Goal: Task Accomplishment & Management: Complete application form

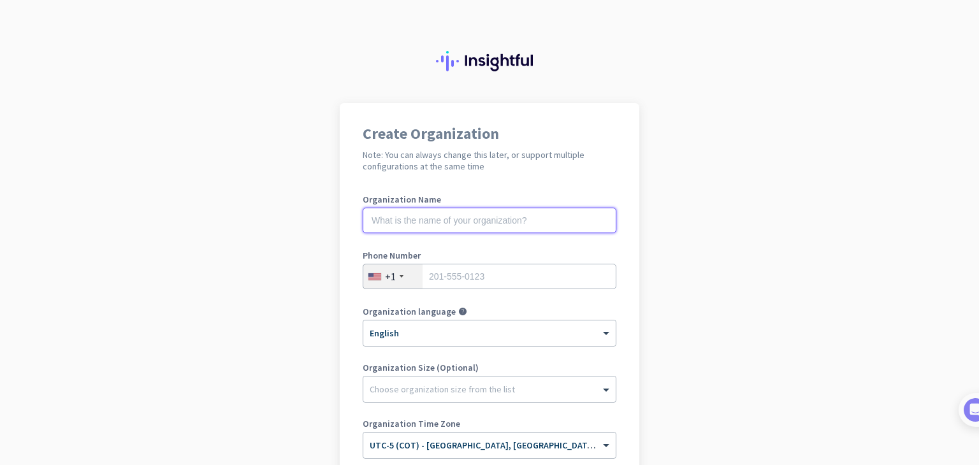
click at [459, 219] on input "text" at bounding box center [490, 221] width 254 height 26
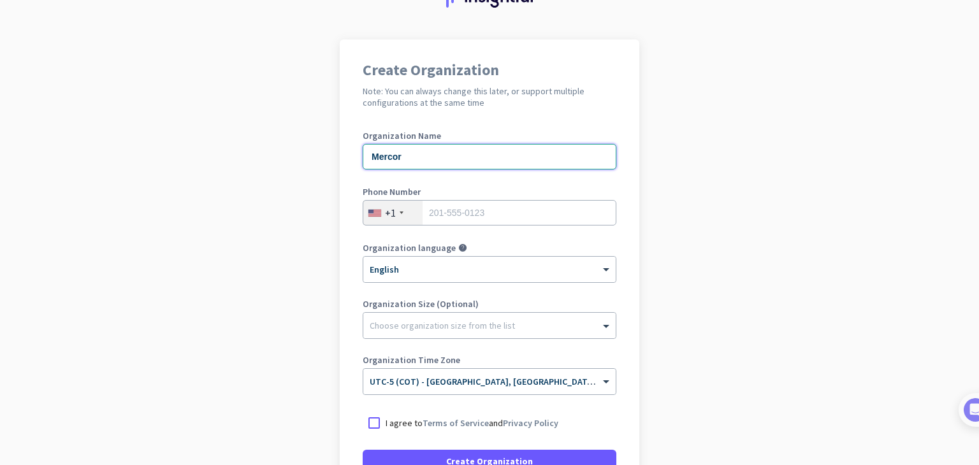
type input "Mercor"
click at [480, 211] on input "tel" at bounding box center [490, 213] width 254 height 26
type input "9542700986"
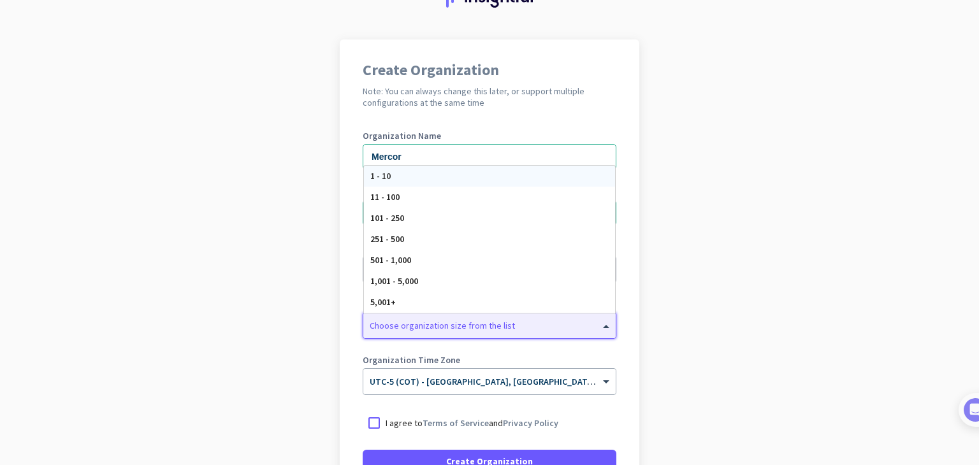
click at [469, 321] on div at bounding box center [489, 322] width 252 height 13
click at [311, 294] on app-onboarding-organization "Create Organization Note: You can always change this later, or support multiple…" at bounding box center [489, 316] width 979 height 552
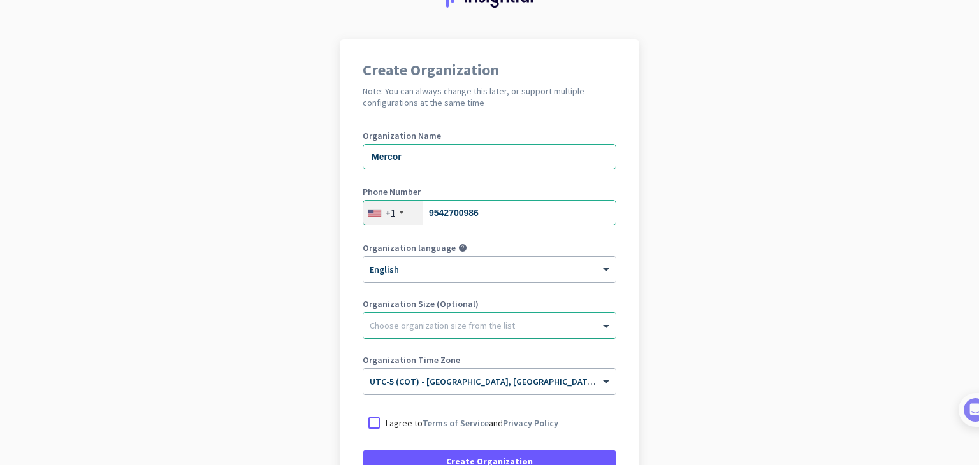
click at [412, 330] on div "Choose organization size from the list" at bounding box center [442, 325] width 145 height 11
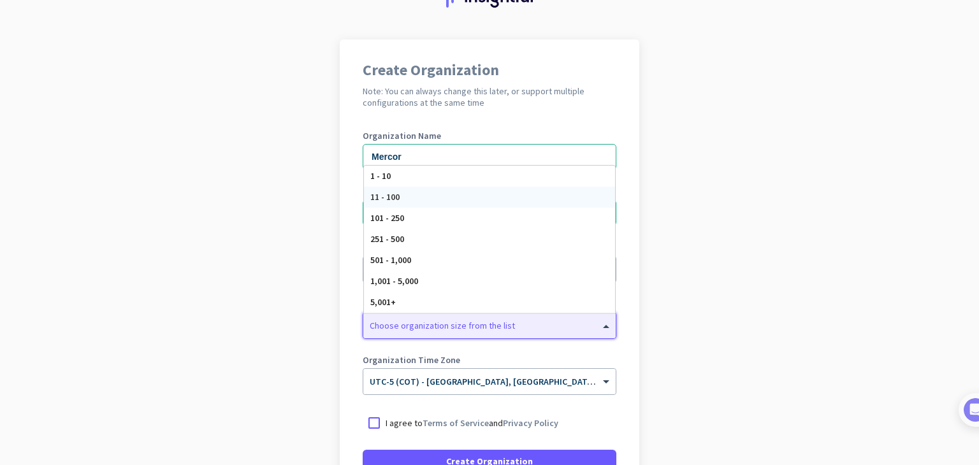
click at [409, 202] on div "11 - 100" at bounding box center [489, 197] width 251 height 21
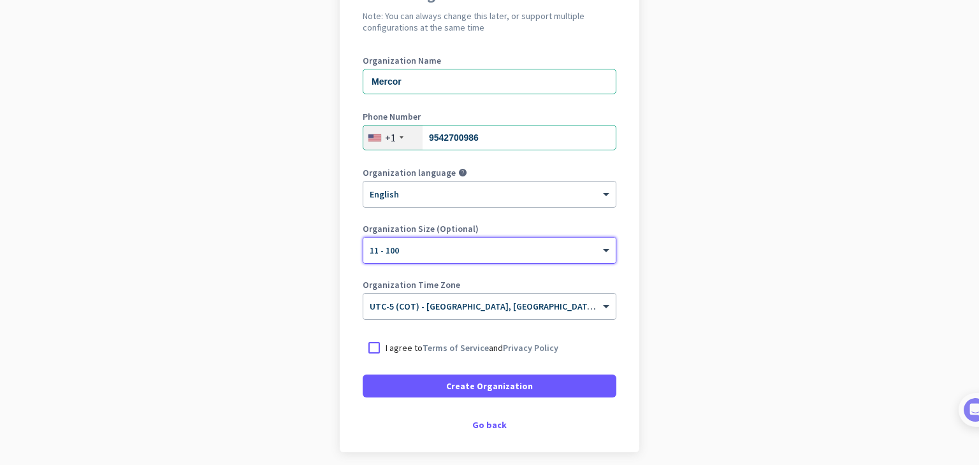
scroll to position [190, 0]
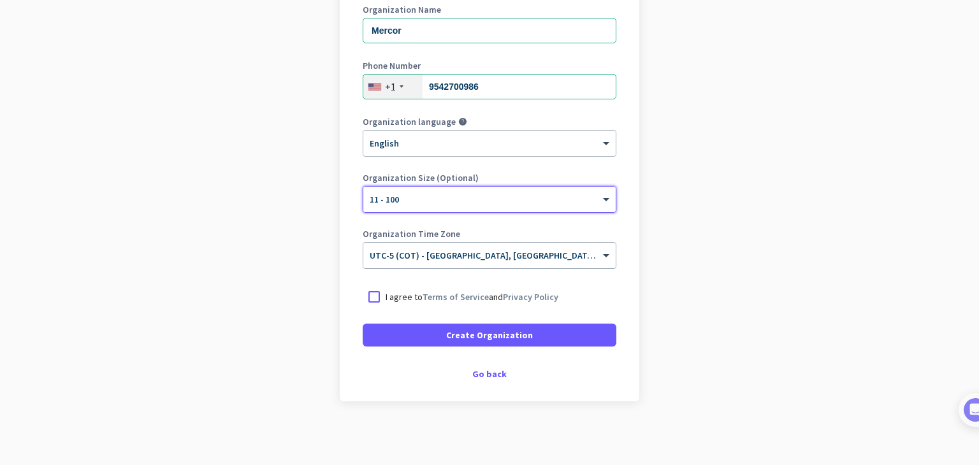
click at [421, 207] on div "× 11 - 100" at bounding box center [489, 200] width 252 height 26
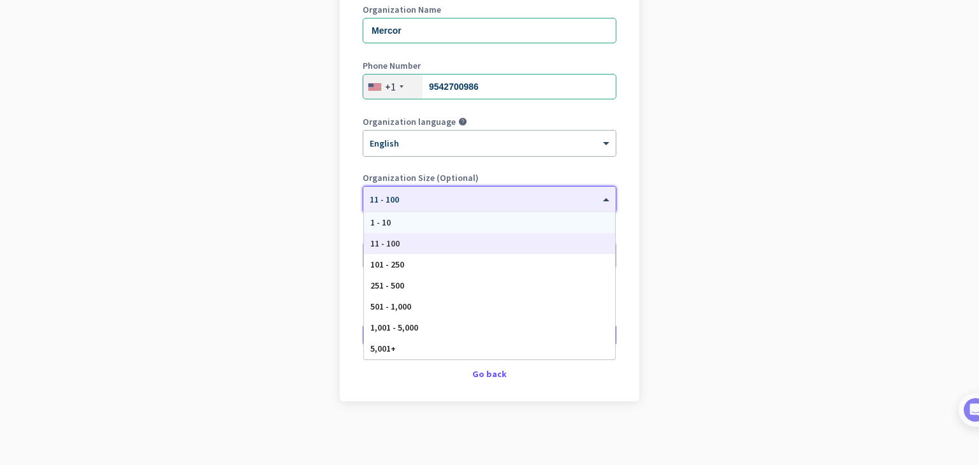
click at [420, 226] on div "1 - 10" at bounding box center [489, 222] width 251 height 21
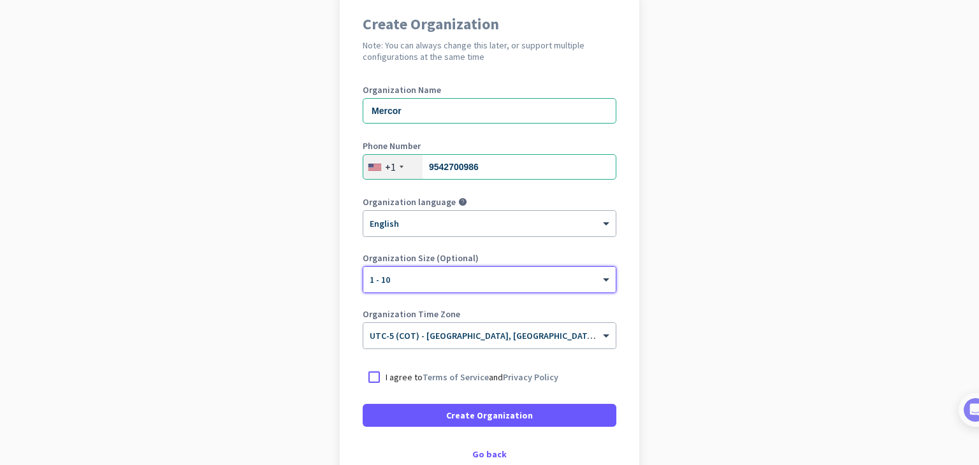
scroll to position [0, 0]
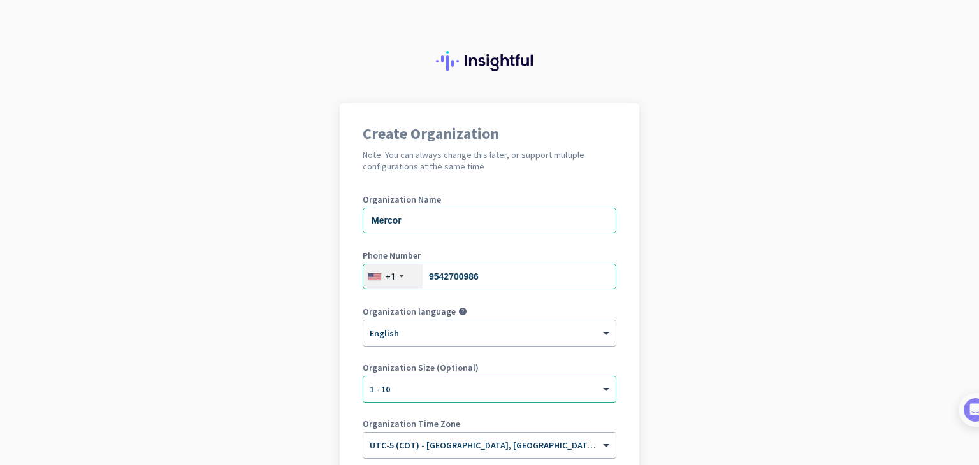
drag, startPoint x: 449, startPoint y: 207, endPoint x: 418, endPoint y: 212, distance: 31.7
click at [418, 212] on div "Organization Name Mercor" at bounding box center [490, 220] width 254 height 51
drag, startPoint x: 428, startPoint y: 226, endPoint x: 308, endPoint y: 219, distance: 120.7
click at [312, 220] on app-onboarding-organization "Create Organization Note: You can always change this later, or support multiple…" at bounding box center [489, 379] width 979 height 552
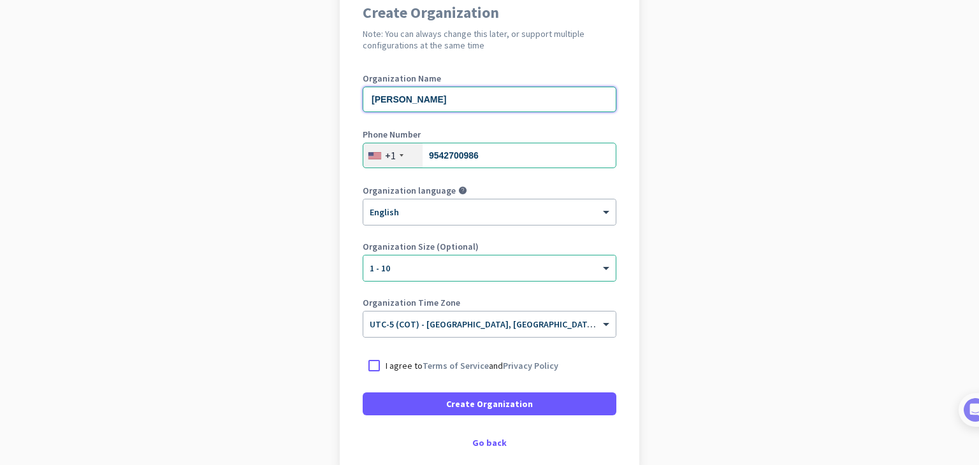
scroll to position [128, 0]
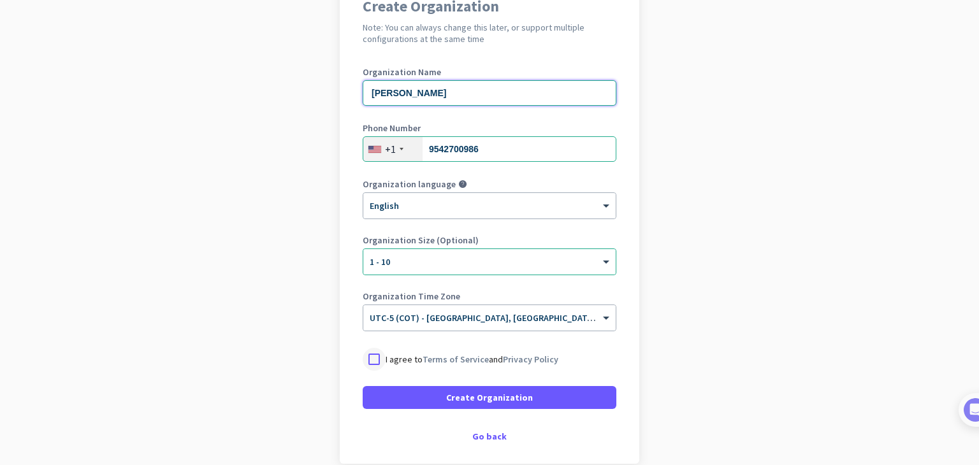
type input "[PERSON_NAME]"
click at [367, 355] on div at bounding box center [374, 359] width 23 height 23
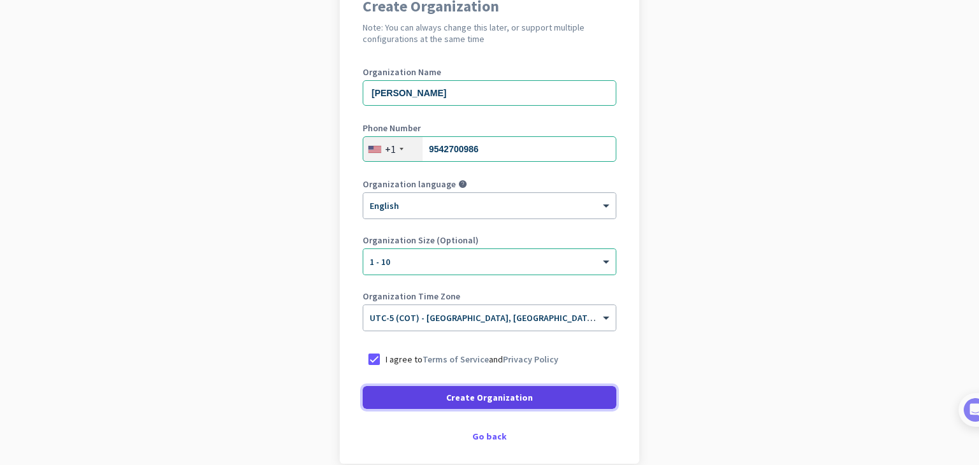
click at [456, 397] on span "Create Organization" at bounding box center [489, 397] width 87 height 13
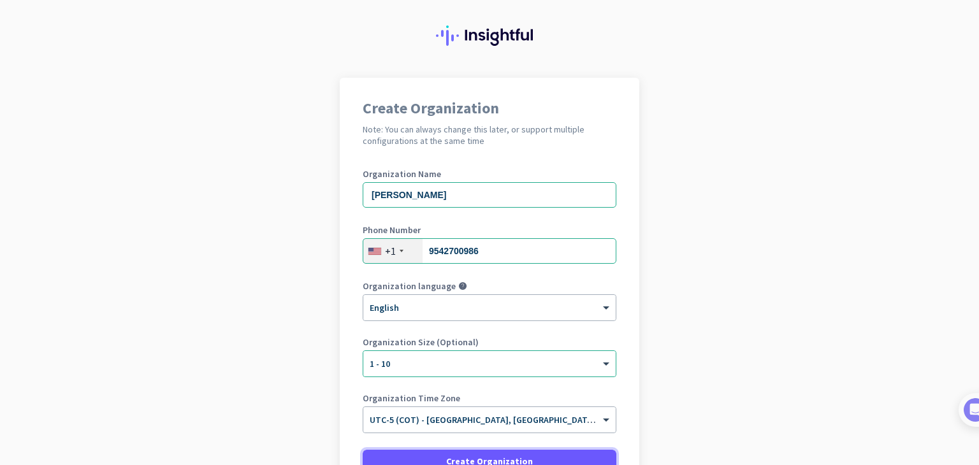
scroll to position [24, 0]
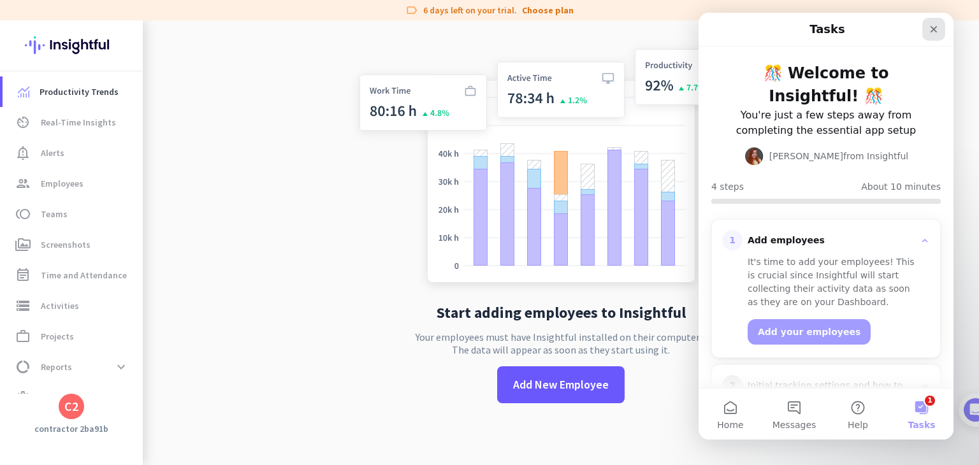
click at [935, 29] on icon "Close" at bounding box center [934, 29] width 7 height 7
